Goal: Task Accomplishment & Management: Manage account settings

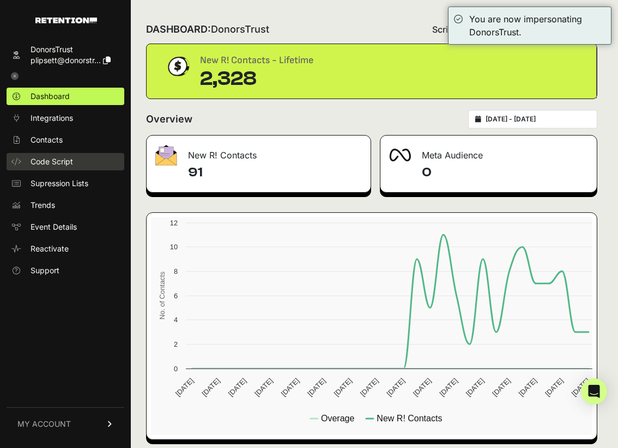
click at [51, 162] on span "Code Script" at bounding box center [51, 161] width 42 height 11
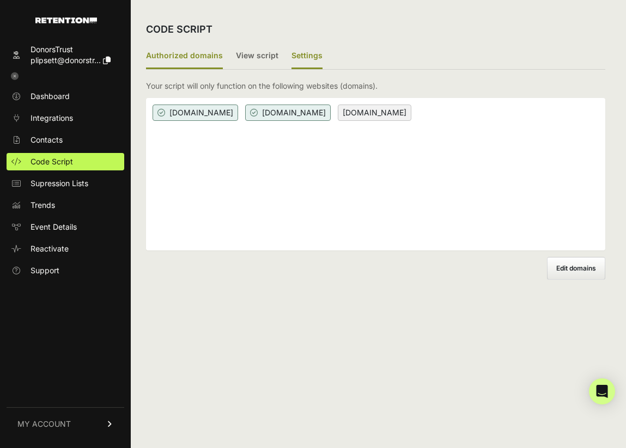
click at [311, 62] on label "Settings" at bounding box center [306, 57] width 31 height 26
click at [0, 0] on input "Settings" at bounding box center [0, 0] width 0 height 0
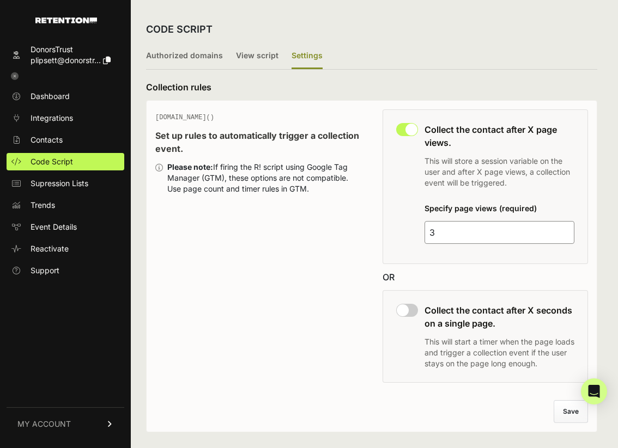
drag, startPoint x: 462, startPoint y: 228, endPoint x: 424, endPoint y: 233, distance: 37.9
click at [422, 232] on div "This collection rule must be disabled in order to use Grow IQ. Collect the cont…" at bounding box center [484, 186] width 205 height 155
type input "2"
click at [569, 411] on button "Save" at bounding box center [570, 412] width 33 height 22
click at [15, 75] on icon at bounding box center [15, 76] width 8 height 8
